Goal: Transaction & Acquisition: Book appointment/travel/reservation

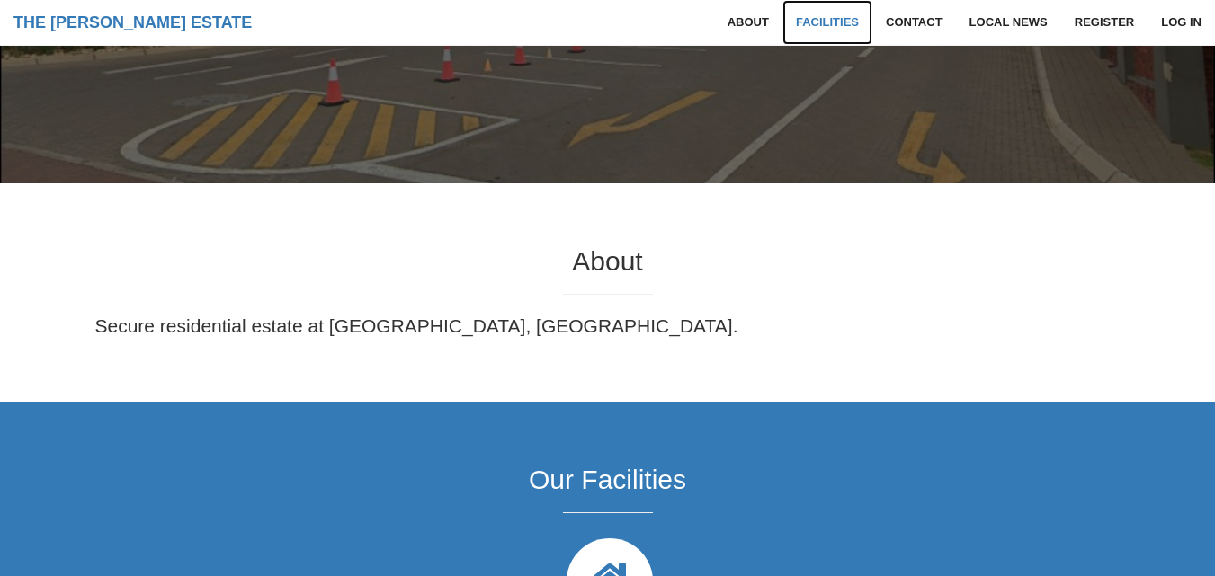
click at [842, 26] on link "Facilities" at bounding box center [827, 22] width 90 height 45
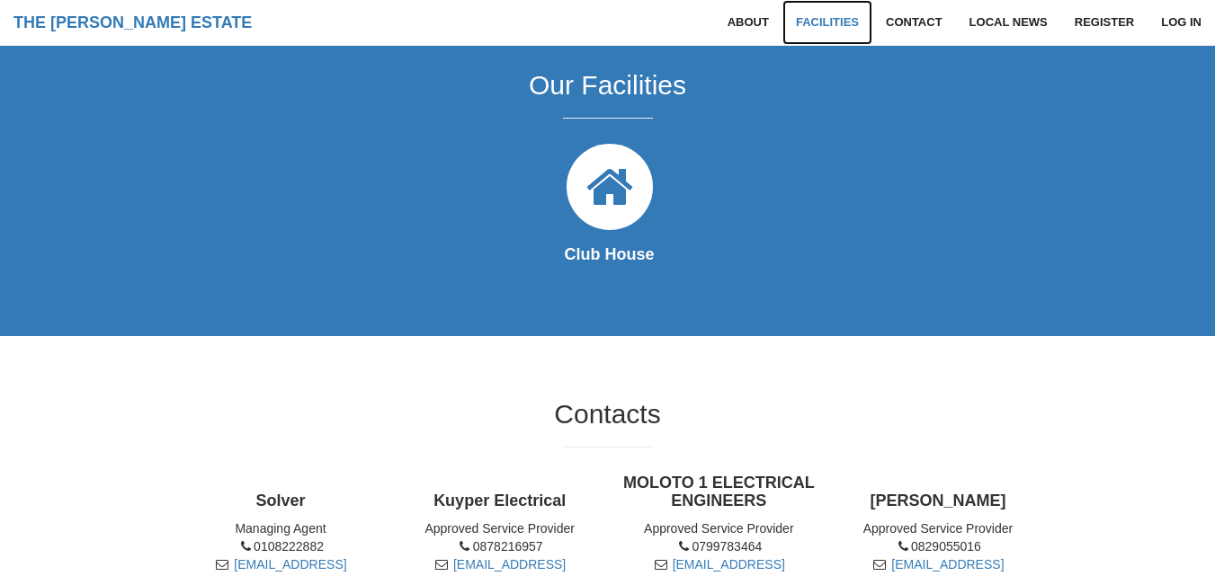
scroll to position [795, 0]
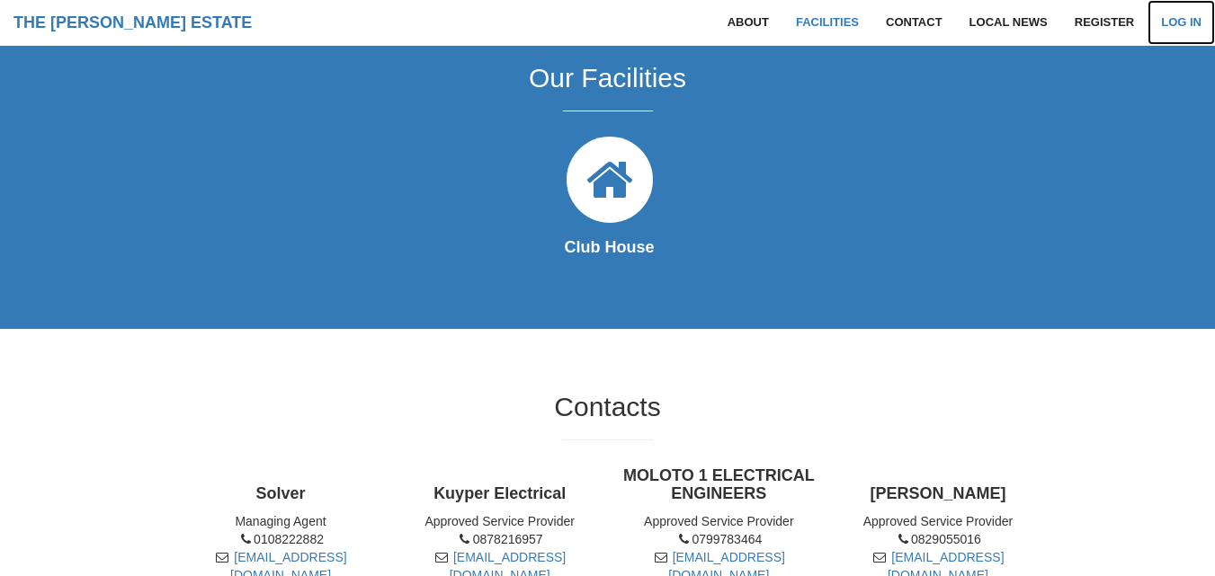
click at [1188, 22] on link "Log in" at bounding box center [1181, 22] width 67 height 45
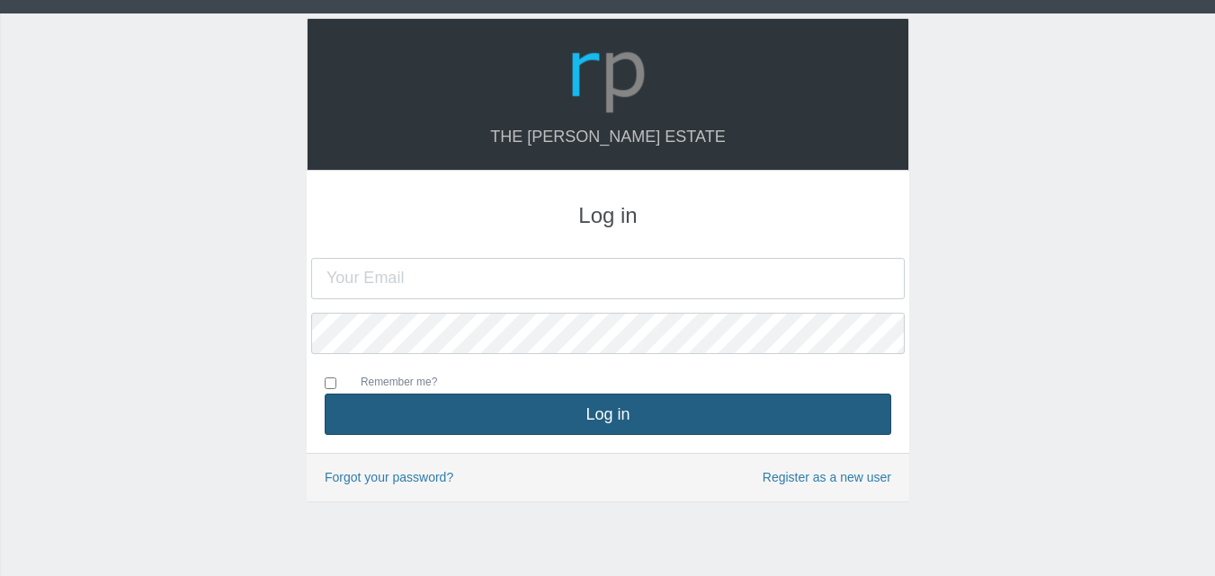
type input "[EMAIL_ADDRESS][DOMAIN_NAME]"
click at [637, 420] on button "Log in" at bounding box center [608, 414] width 567 height 41
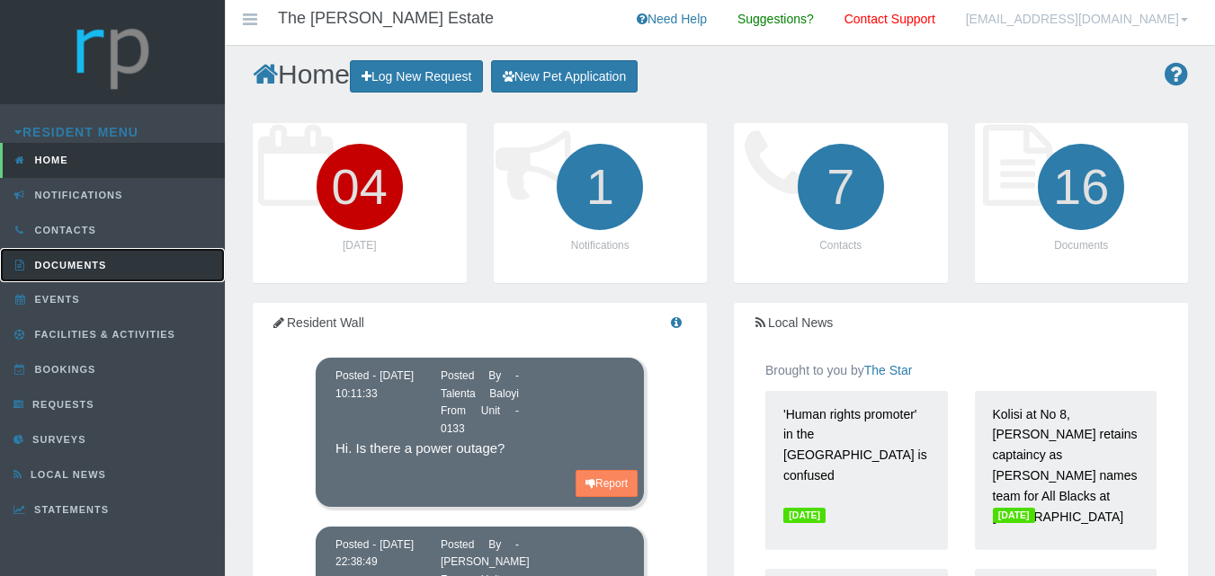
click at [87, 263] on span "Documents" at bounding box center [69, 265] width 76 height 11
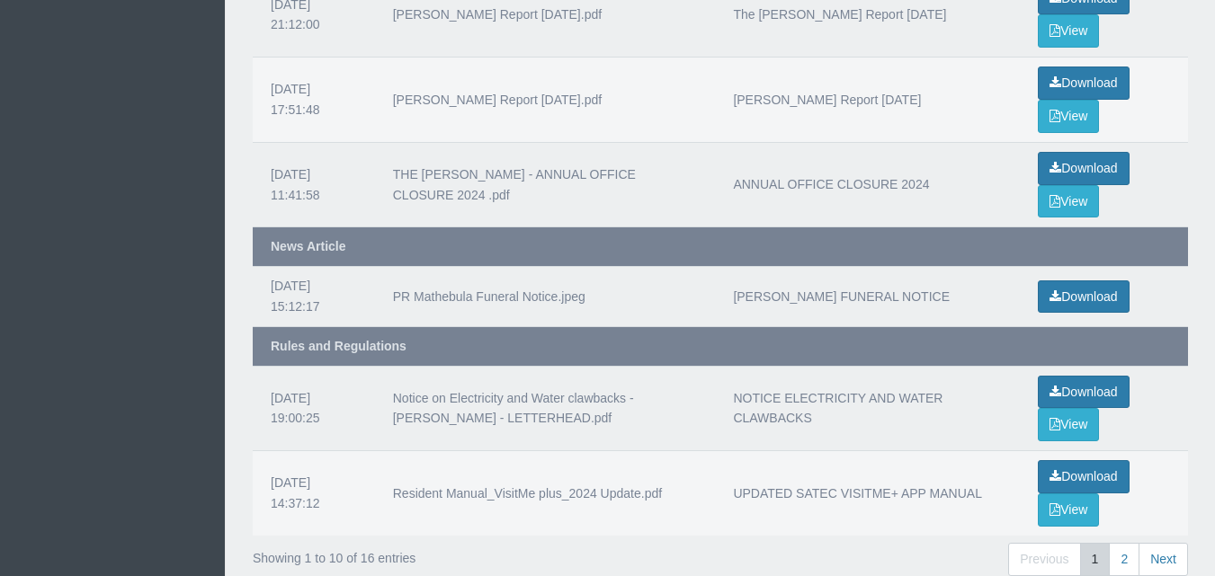
scroll to position [751, 0]
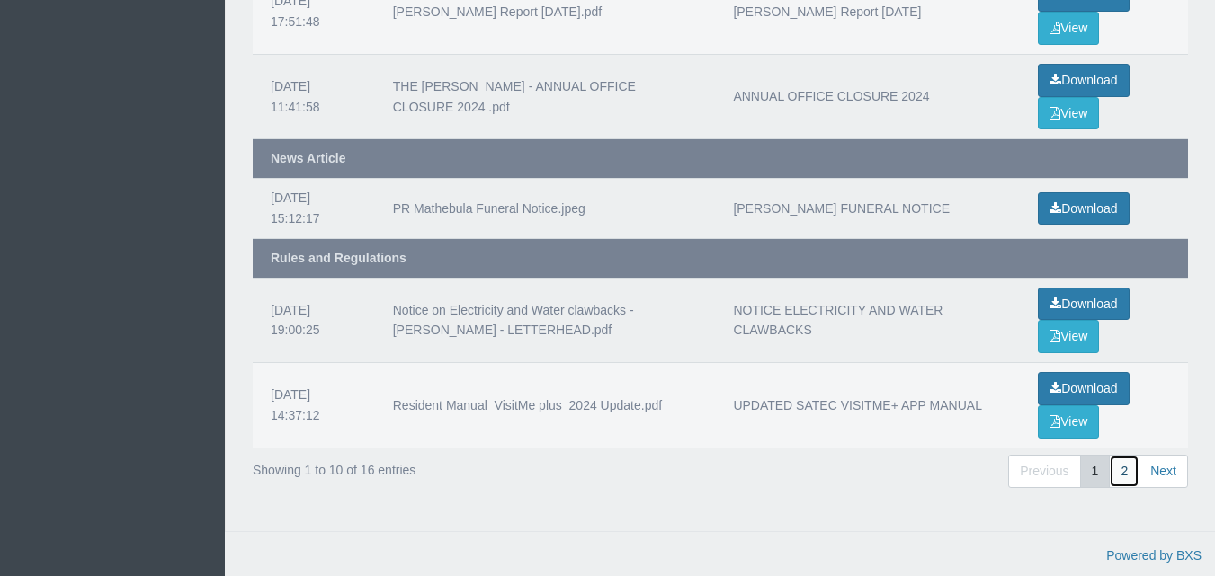
click at [1121, 467] on link "2" at bounding box center [1124, 471] width 31 height 33
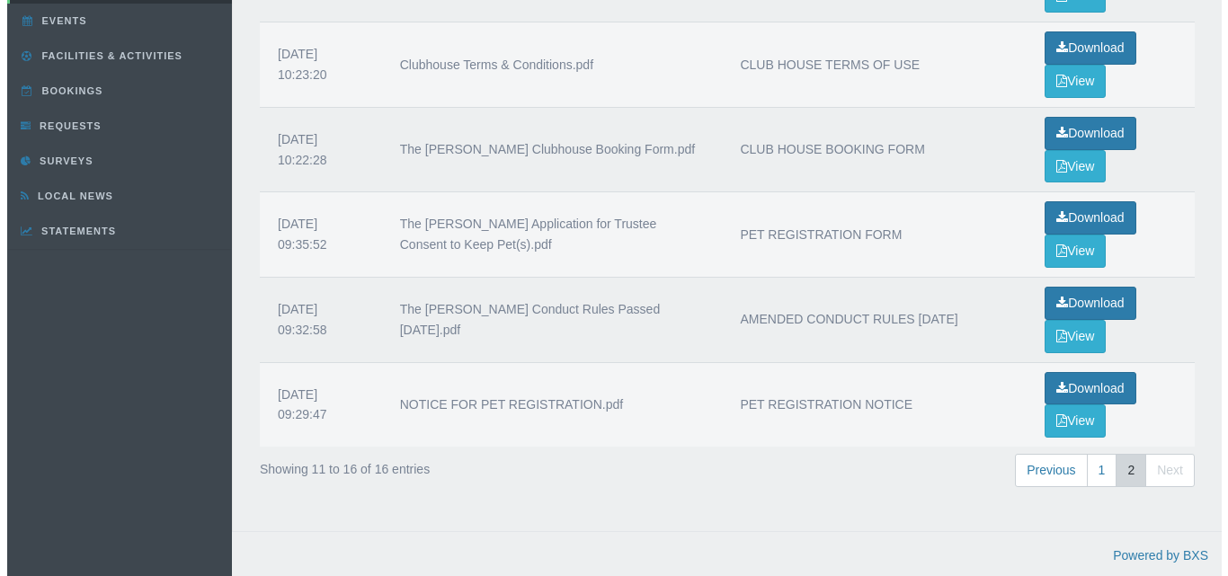
scroll to position [239, 0]
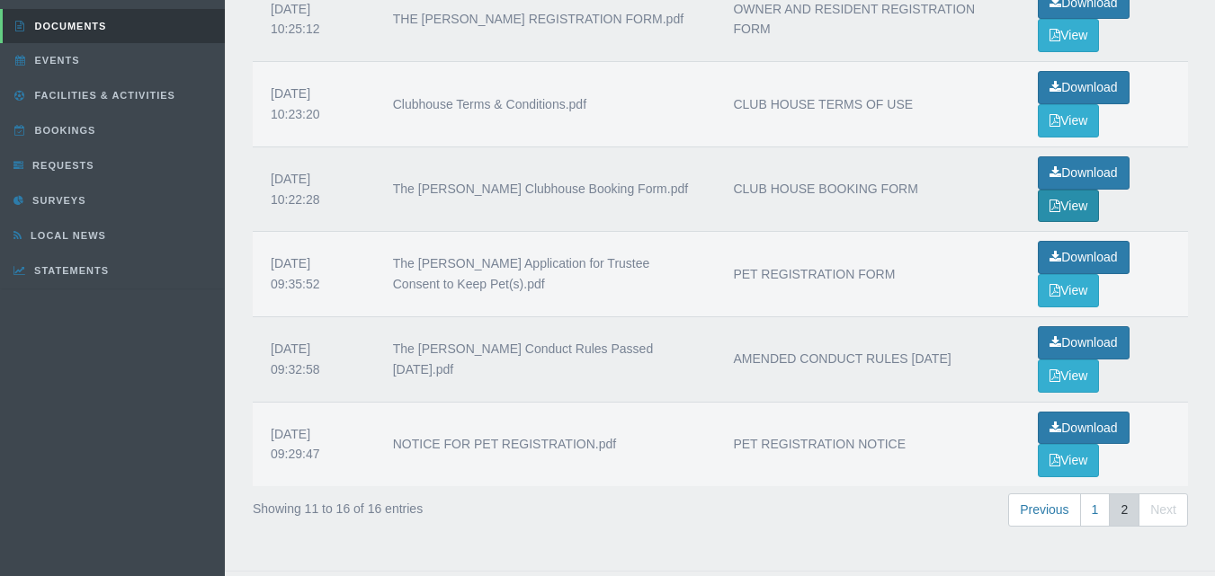
click at [1069, 204] on button "View" at bounding box center [1068, 206] width 61 height 33
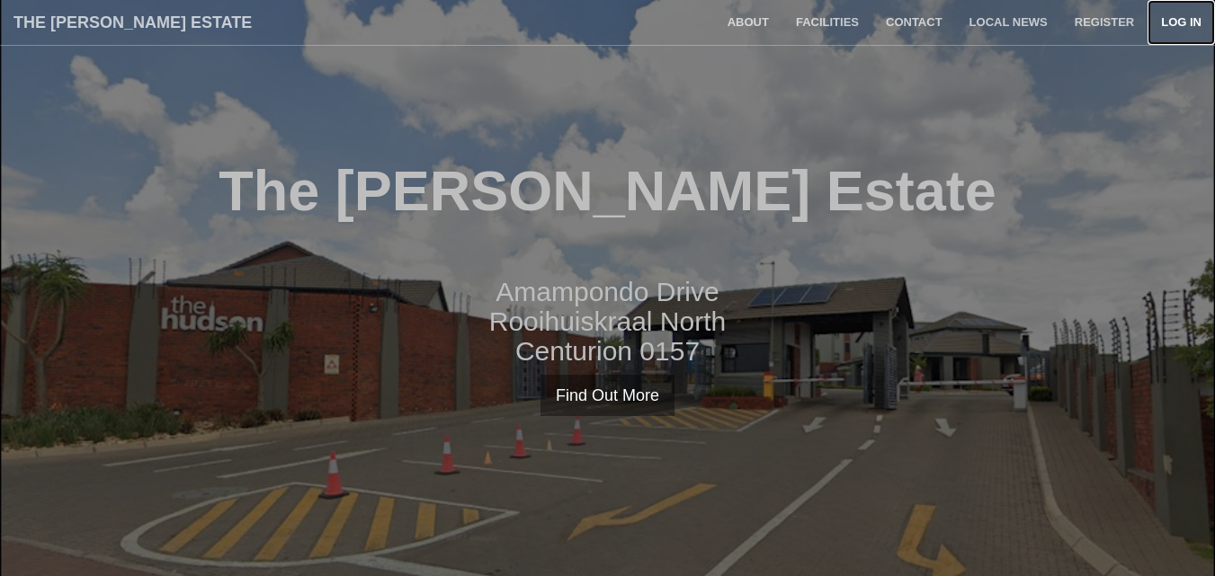
click at [1175, 18] on link "Log in" at bounding box center [1181, 22] width 67 height 45
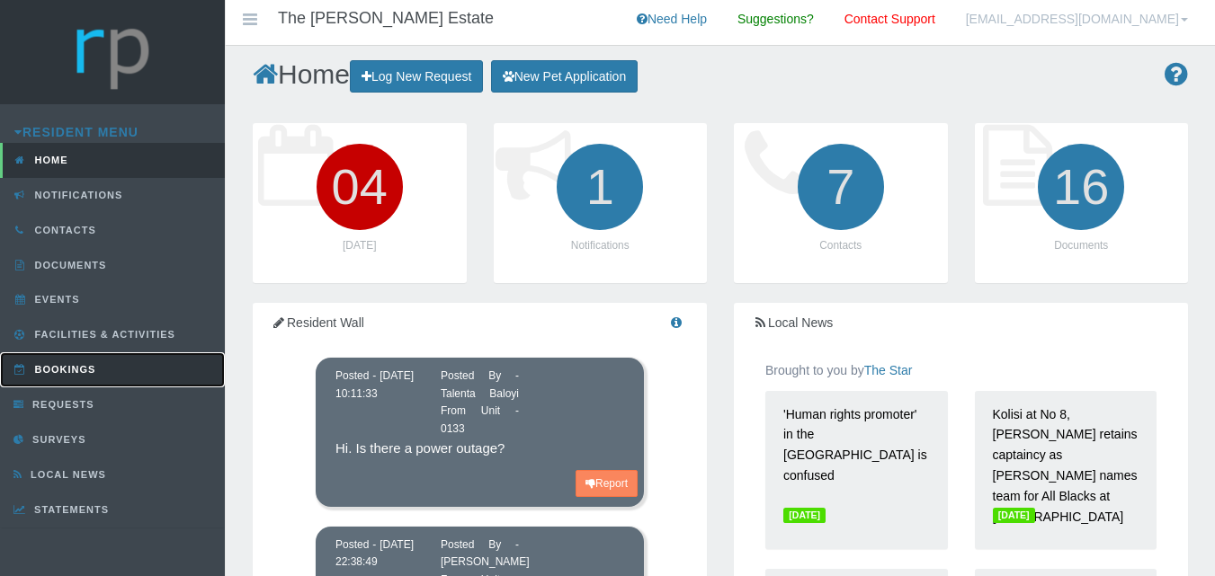
click at [84, 361] on link "Bookings" at bounding box center [112, 370] width 225 height 35
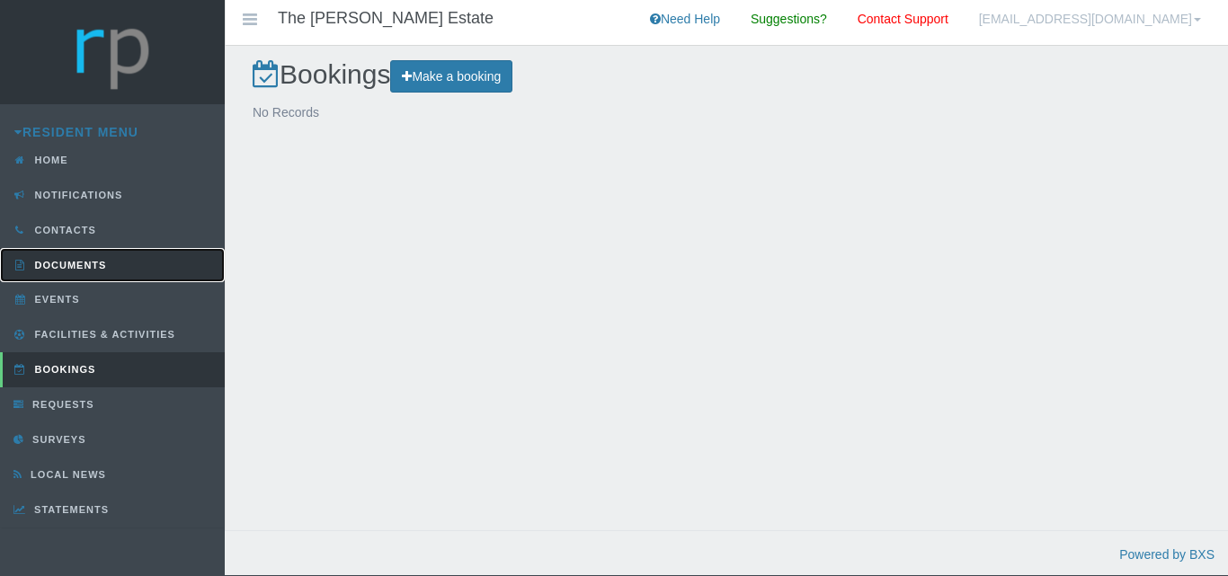
click at [87, 267] on span "Documents" at bounding box center [69, 265] width 76 height 11
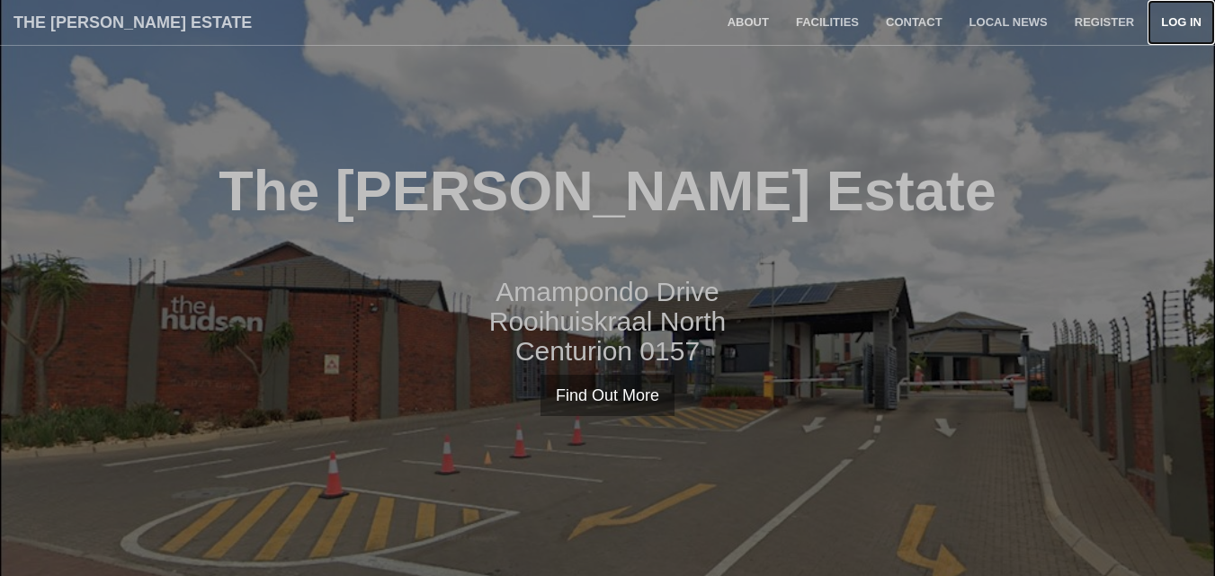
click at [1170, 21] on link "Log in" at bounding box center [1181, 22] width 67 height 45
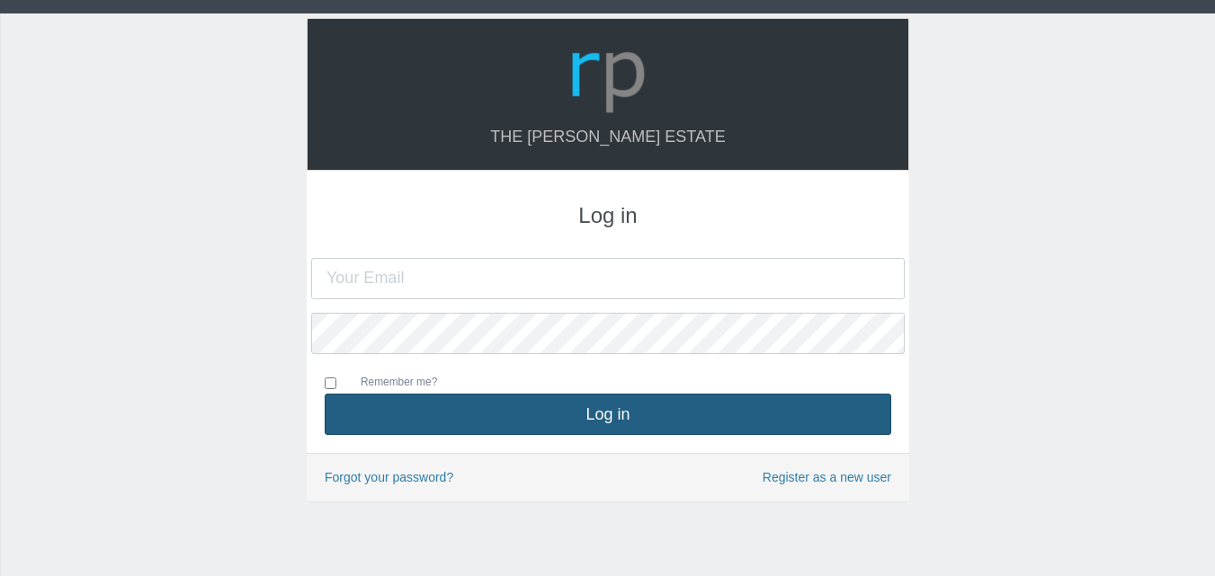
type input "[EMAIL_ADDRESS][DOMAIN_NAME]"
click at [662, 411] on button "Log in" at bounding box center [608, 414] width 567 height 41
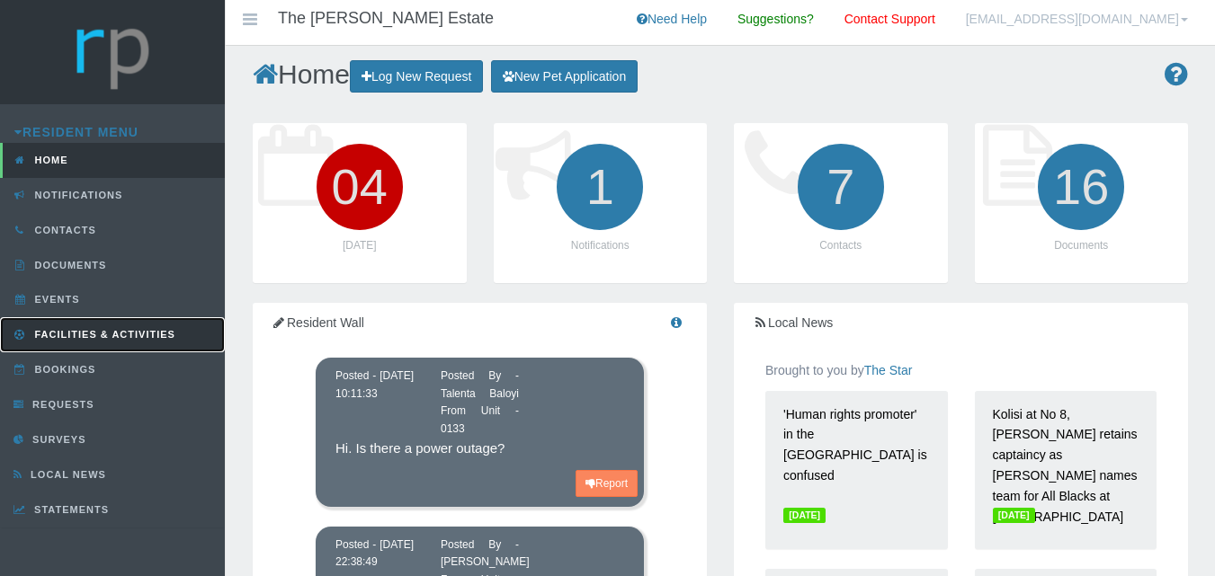
click at [103, 338] on span "Facilities & Activities" at bounding box center [103, 334] width 145 height 11
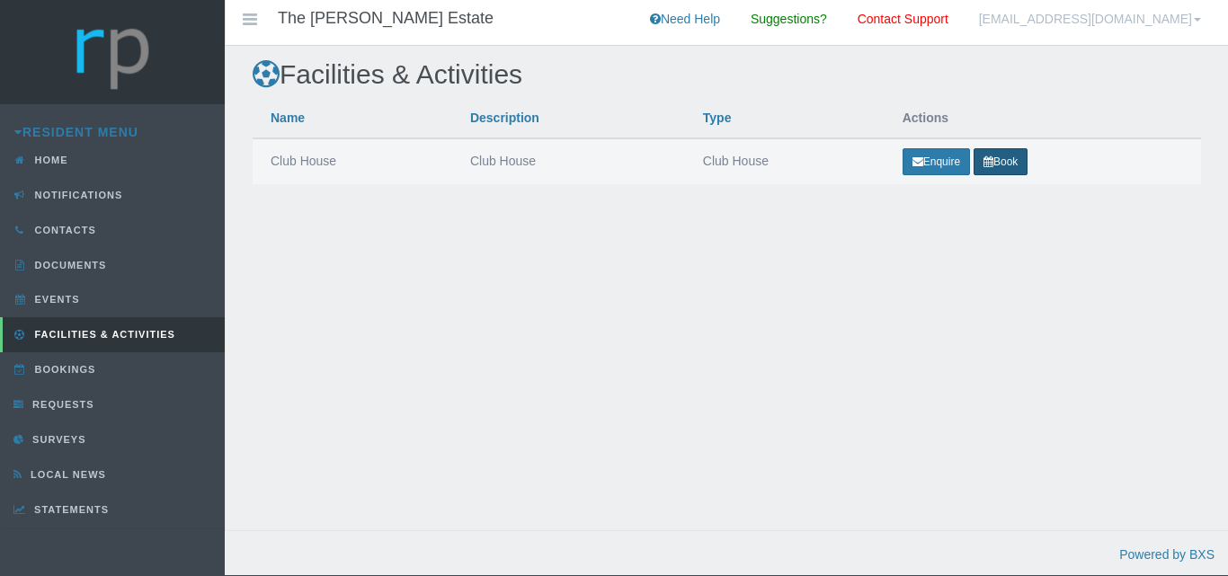
click at [1007, 164] on link "Book" at bounding box center [1001, 161] width 54 height 27
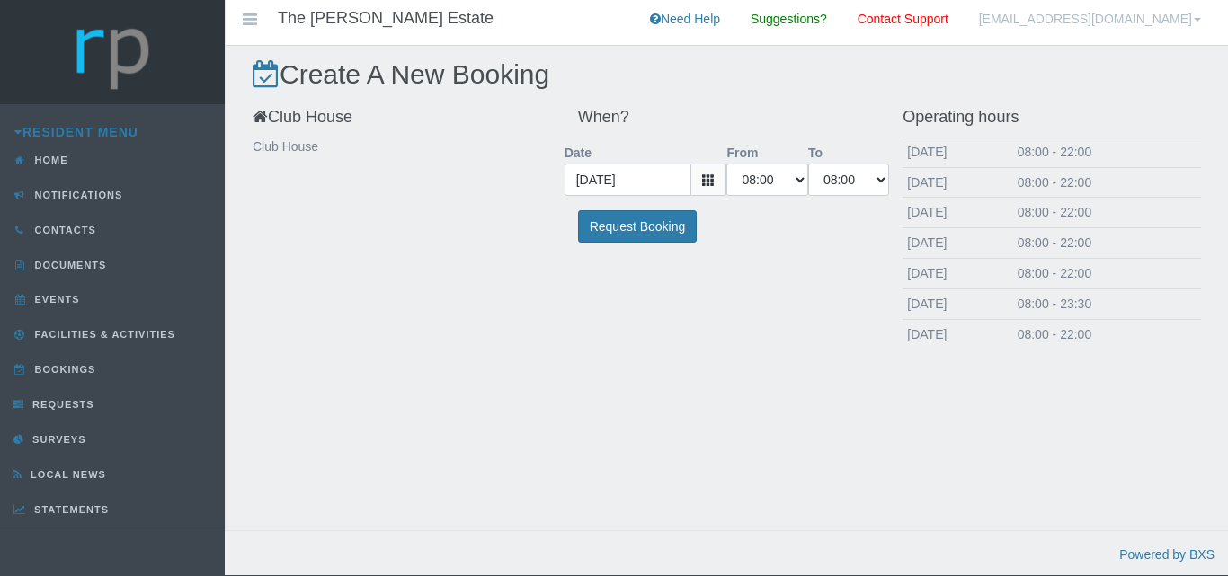
select select "08:00:00"
click at [712, 183] on icon at bounding box center [708, 180] width 13 height 13
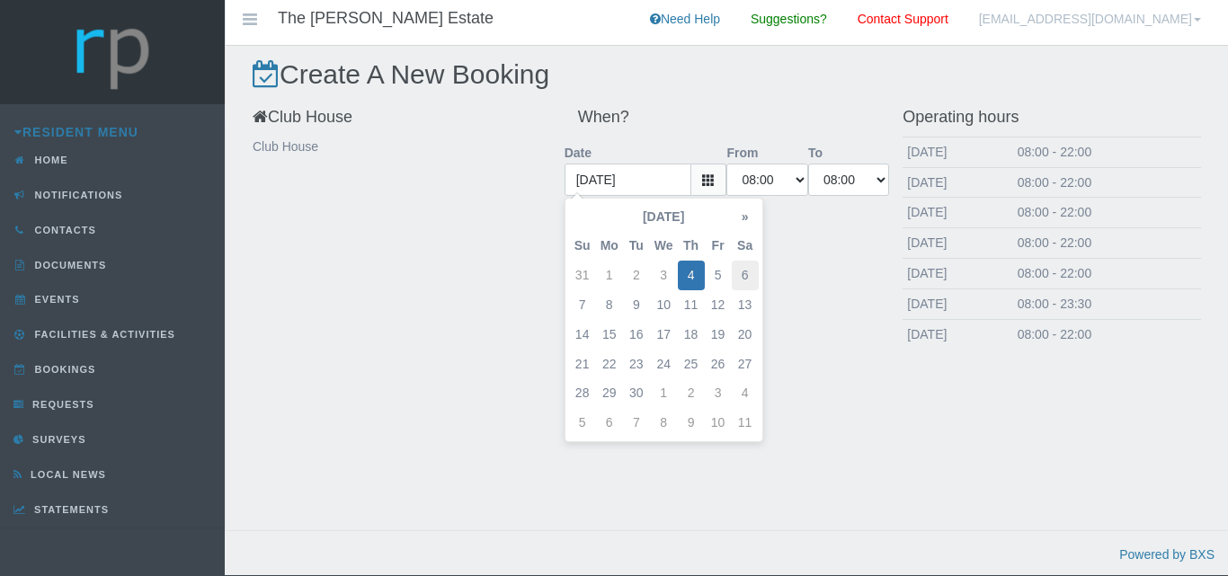
click at [745, 275] on td "6" at bounding box center [745, 276] width 27 height 30
type input "2025-09-06"
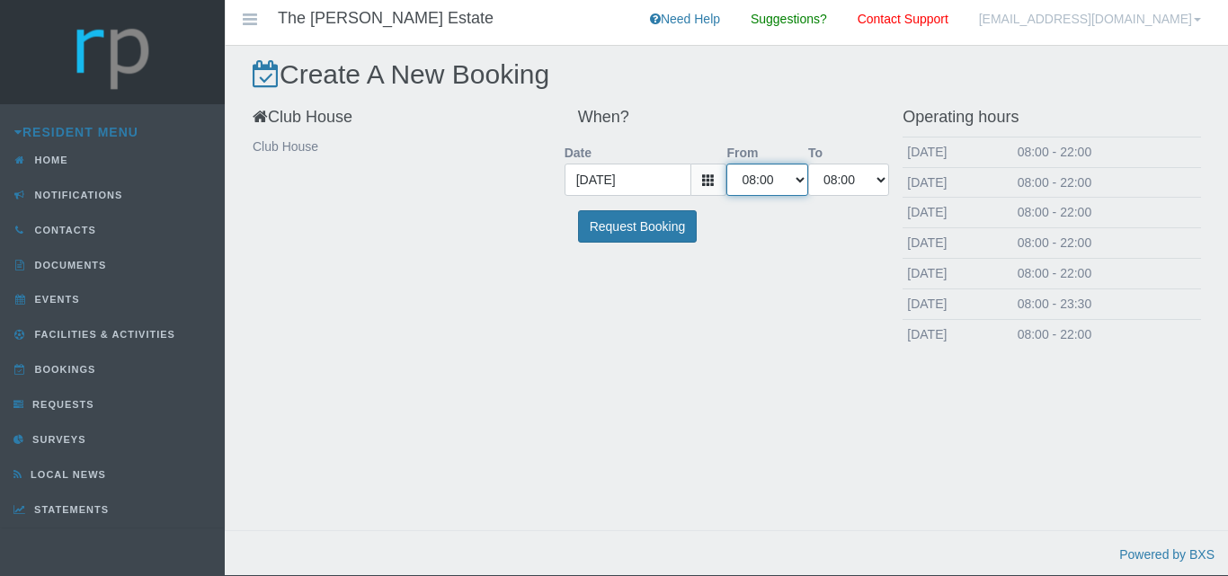
click at [772, 180] on select "00:00 00:30 01:00 01:30 02:00 02:30 03:00 03:30 04:00 04:30 05:00 05:30 06:00 0…" at bounding box center [767, 180] width 81 height 32
select select "15:00:00"
click at [727, 164] on select "00:00 00:30 01:00 01:30 02:00 02:30 03:00 03:30 04:00 04:30 05:00 05:30 06:00 0…" at bounding box center [767, 180] width 81 height 32
click at [882, 179] on select "00:00 00:30 01:00 01:30 02:00 02:30 03:00 03:30 04:00 04:30 05:00 05:30 06:00 0…" at bounding box center [848, 180] width 81 height 32
select select "23:30:00"
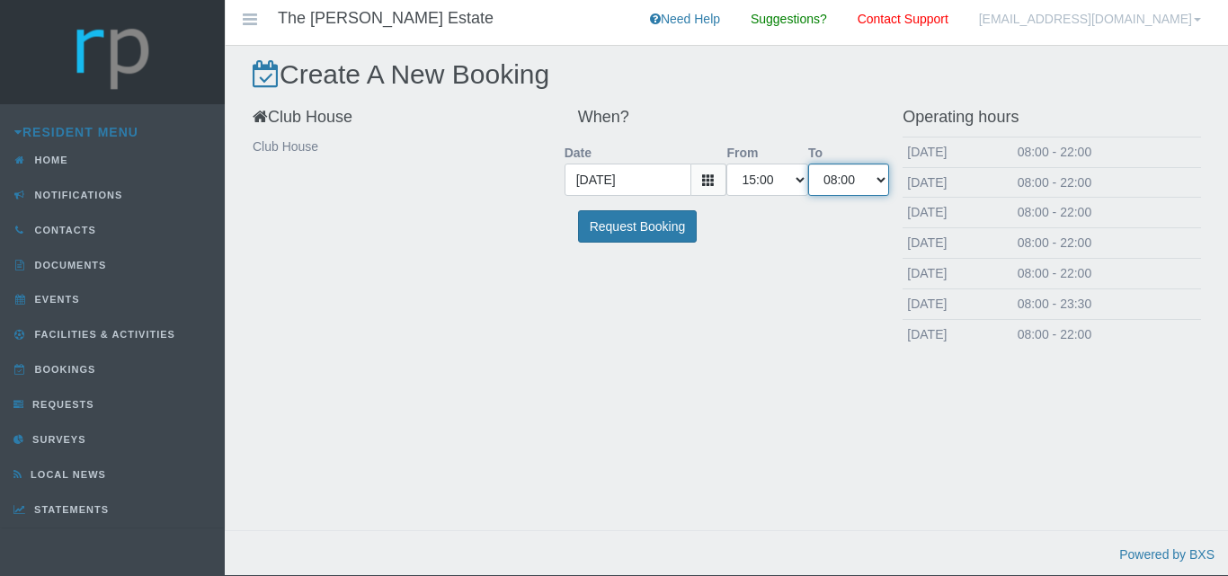
click at [808, 164] on select "00:00 00:30 01:00 01:30 02:00 02:30 03:00 03:30 04:00 04:30 05:00 05:30 06:00 0…" at bounding box center [848, 180] width 81 height 32
click at [646, 225] on input "Request Booking" at bounding box center [638, 226] width 120 height 33
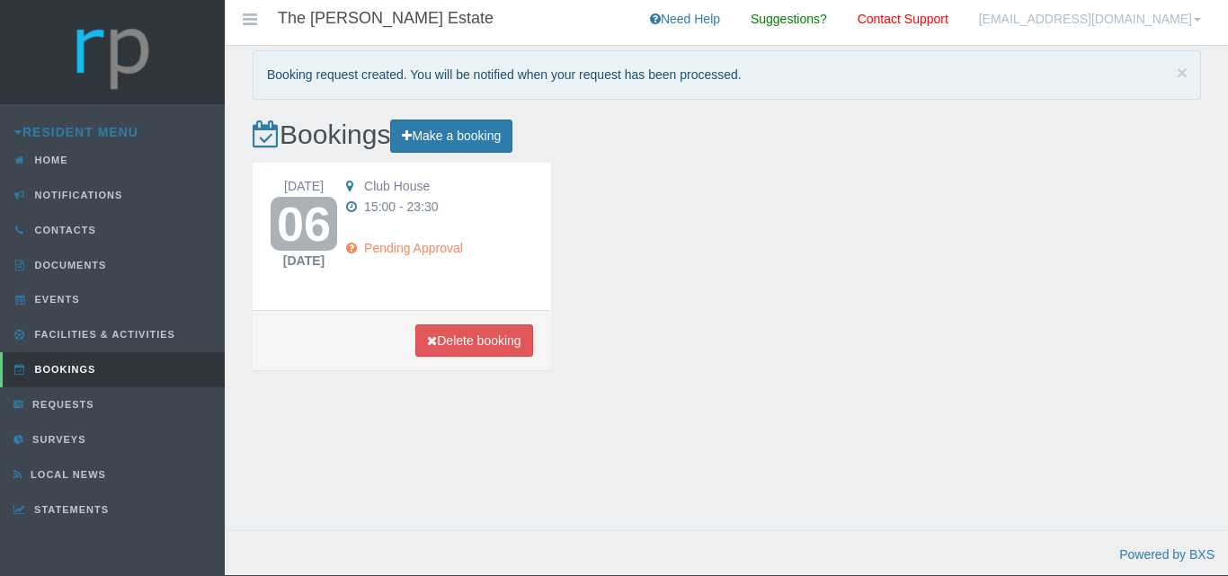
click at [793, 204] on div "[DATE] [GEOGRAPHIC_DATA] 15:00 - 23:30" at bounding box center [727, 277] width 976 height 228
